Goal: Obtain resource: Download file/media

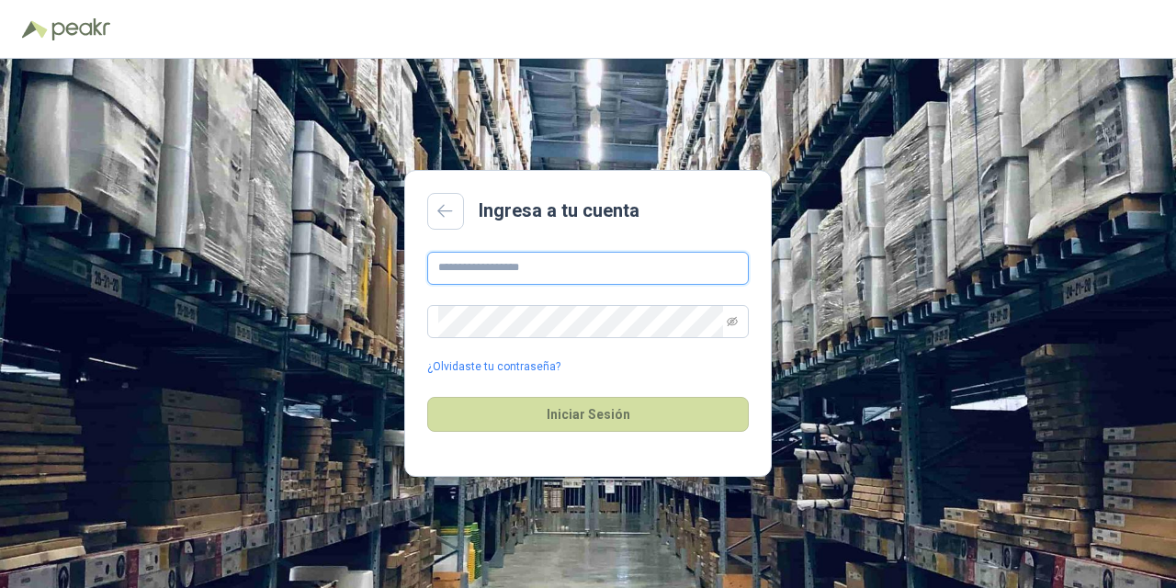
click at [505, 263] on input "text" at bounding box center [588, 268] width 322 height 33
type input "**********"
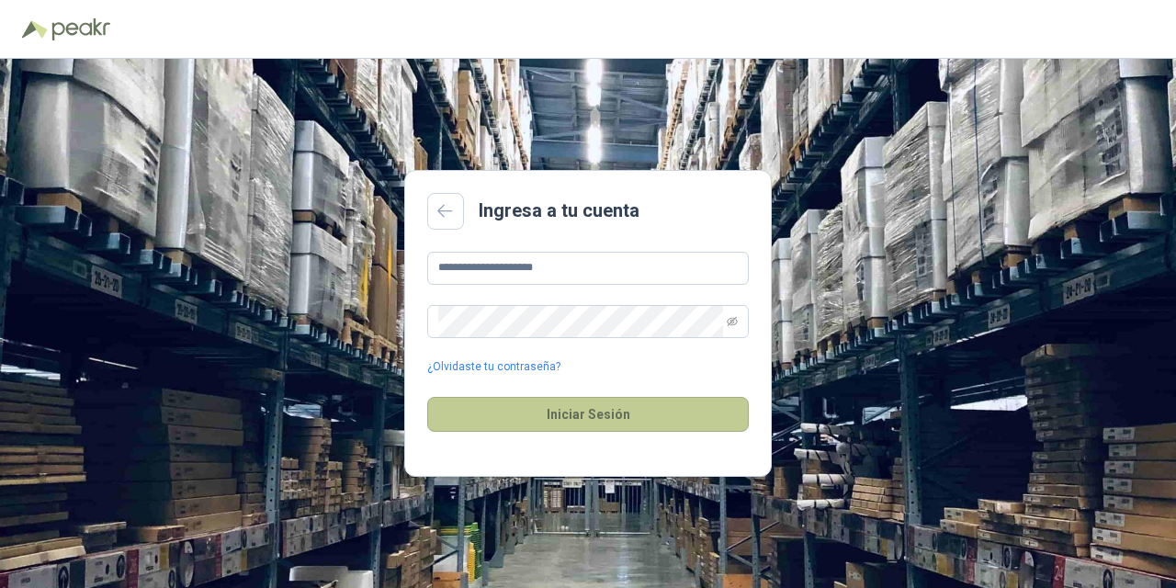
click at [577, 411] on button "Iniciar Sesión" at bounding box center [588, 414] width 322 height 35
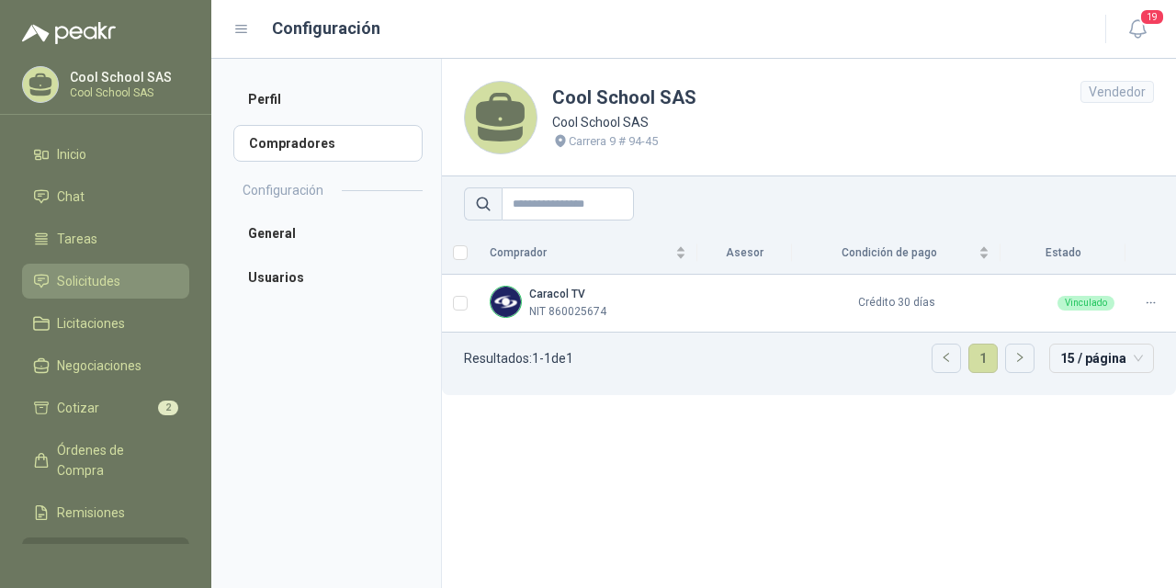
click at [80, 277] on span "Solicitudes" at bounding box center [88, 281] width 63 height 20
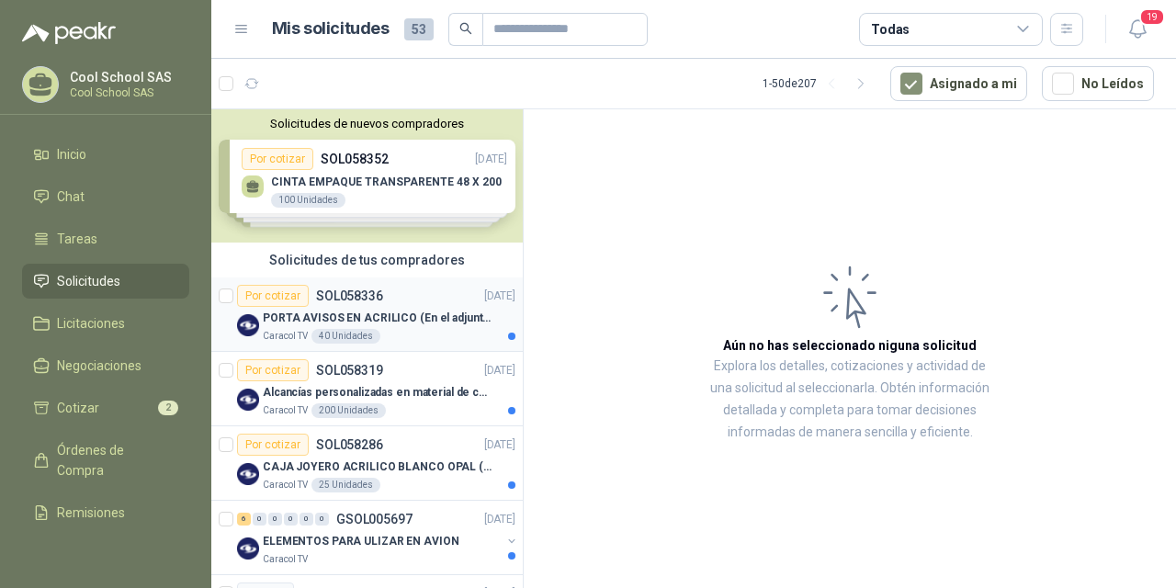
click at [367, 303] on div "Por cotizar SOL058336" at bounding box center [310, 296] width 146 height 22
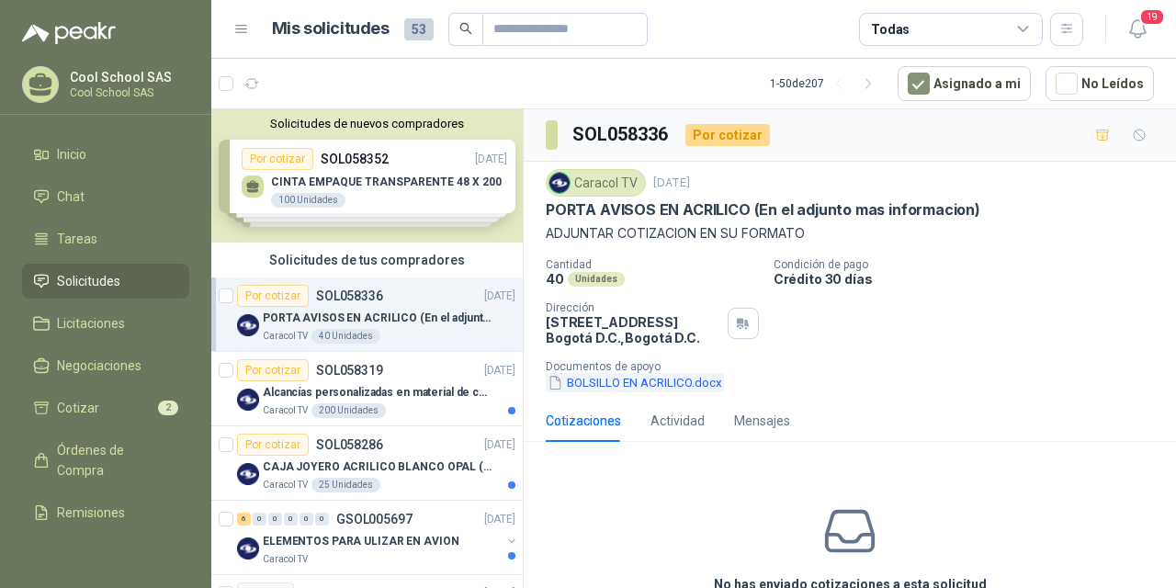
click at [661, 382] on button "BOLSILLO EN ACRILICO.docx" at bounding box center [635, 382] width 178 height 19
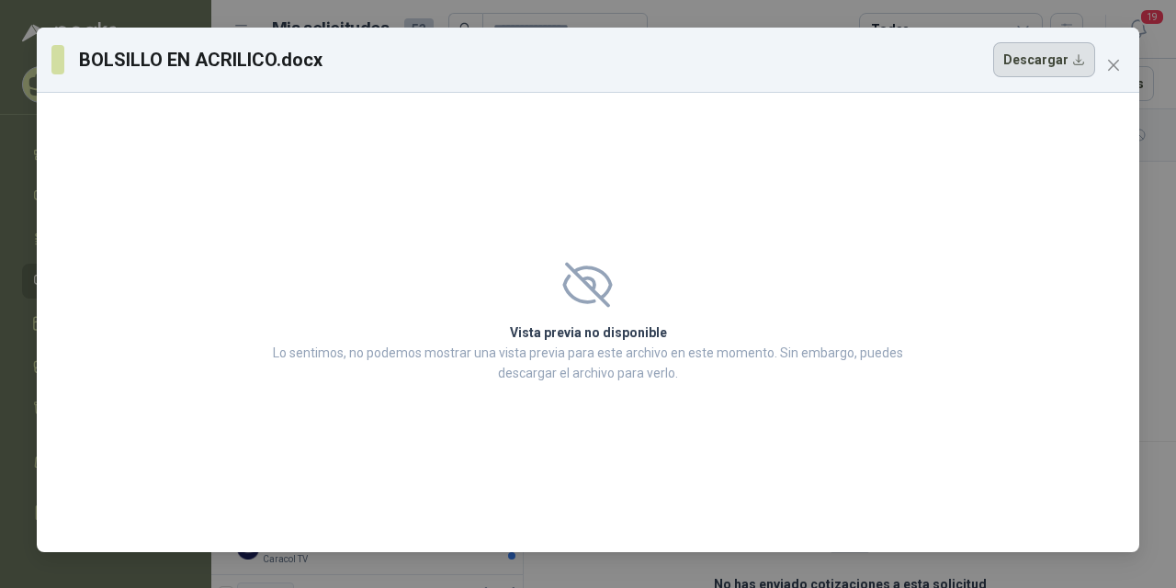
click at [1069, 52] on button "Descargar" at bounding box center [1044, 59] width 102 height 35
click at [1112, 66] on icon "close" at bounding box center [1113, 65] width 11 height 11
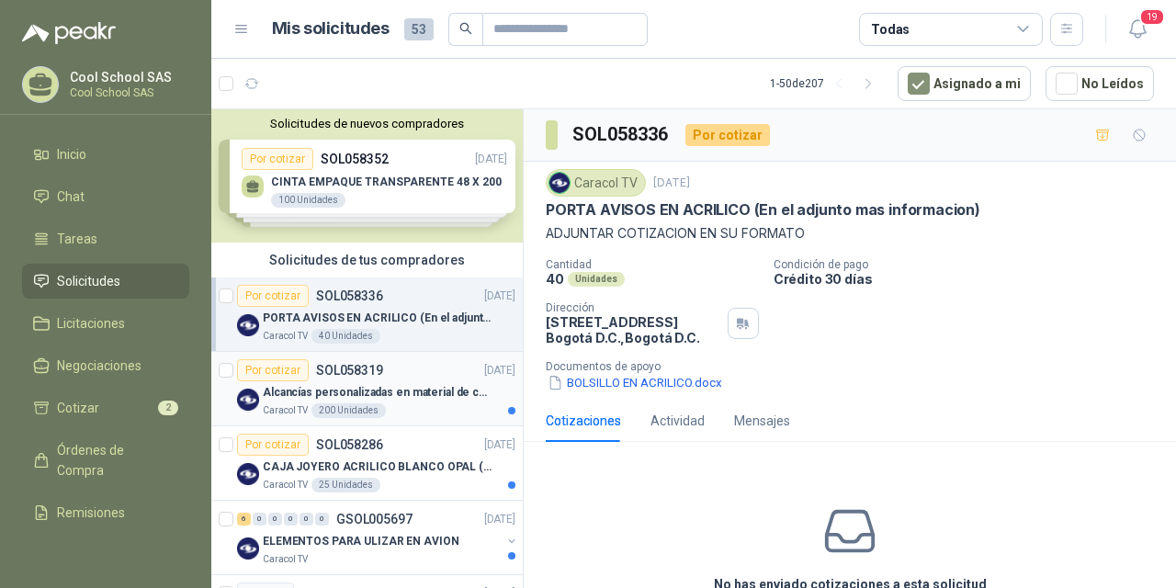
click at [336, 390] on p "Alcancías personalizadas en material de cerámica (VER ADJUNTO)" at bounding box center [377, 392] width 229 height 17
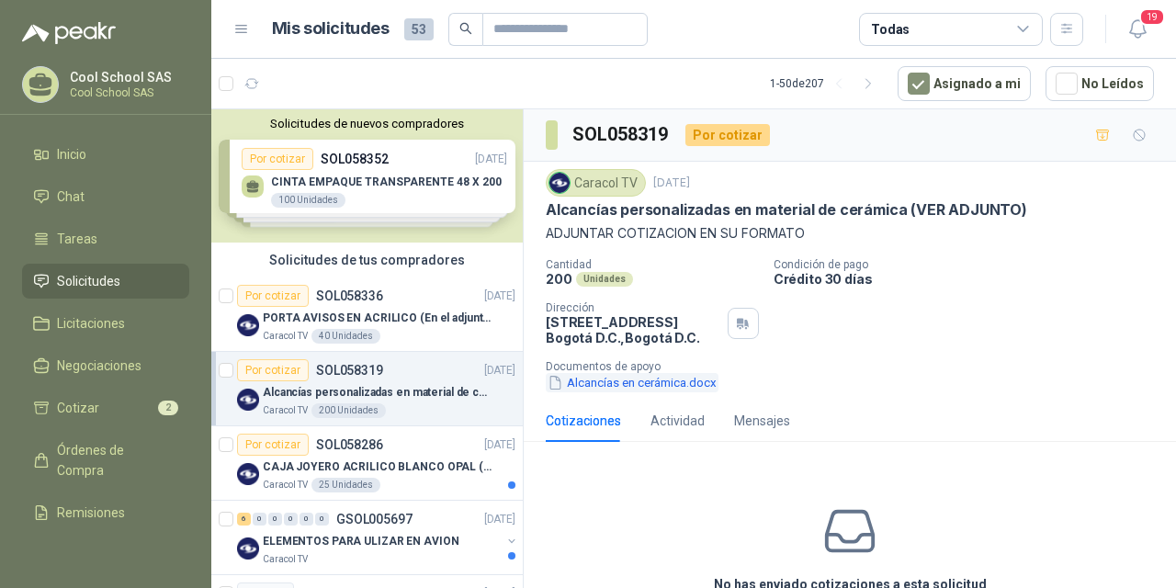
click at [684, 378] on button "Alcancías en cerámica.docx" at bounding box center [632, 382] width 173 height 19
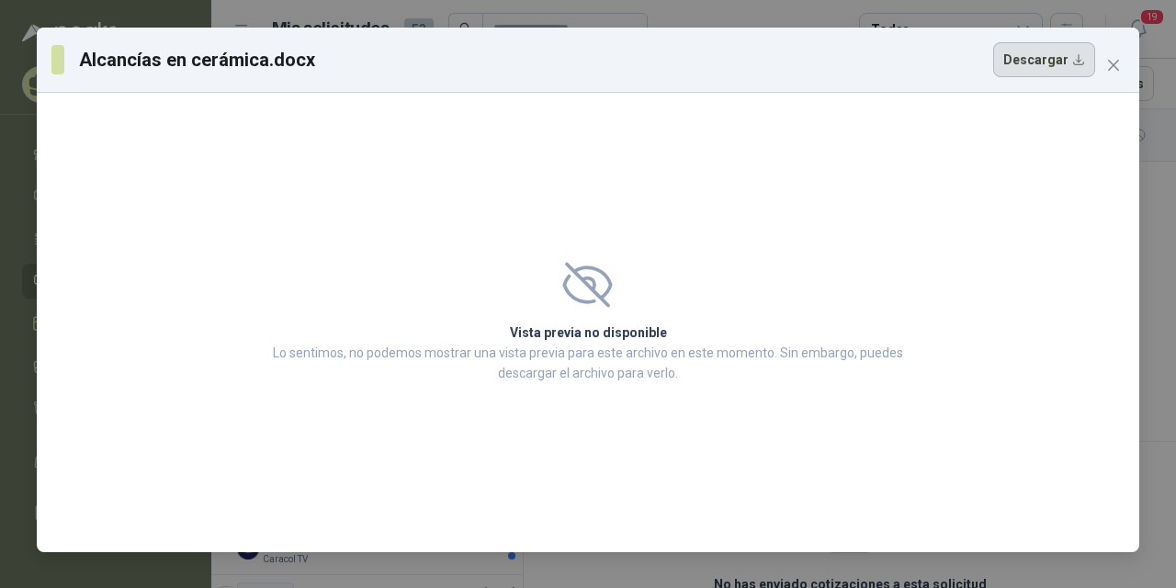
click at [1056, 61] on button "Descargar" at bounding box center [1044, 59] width 102 height 35
click at [1114, 59] on icon "close" at bounding box center [1113, 65] width 15 height 15
